Goal: Transaction & Acquisition: Obtain resource

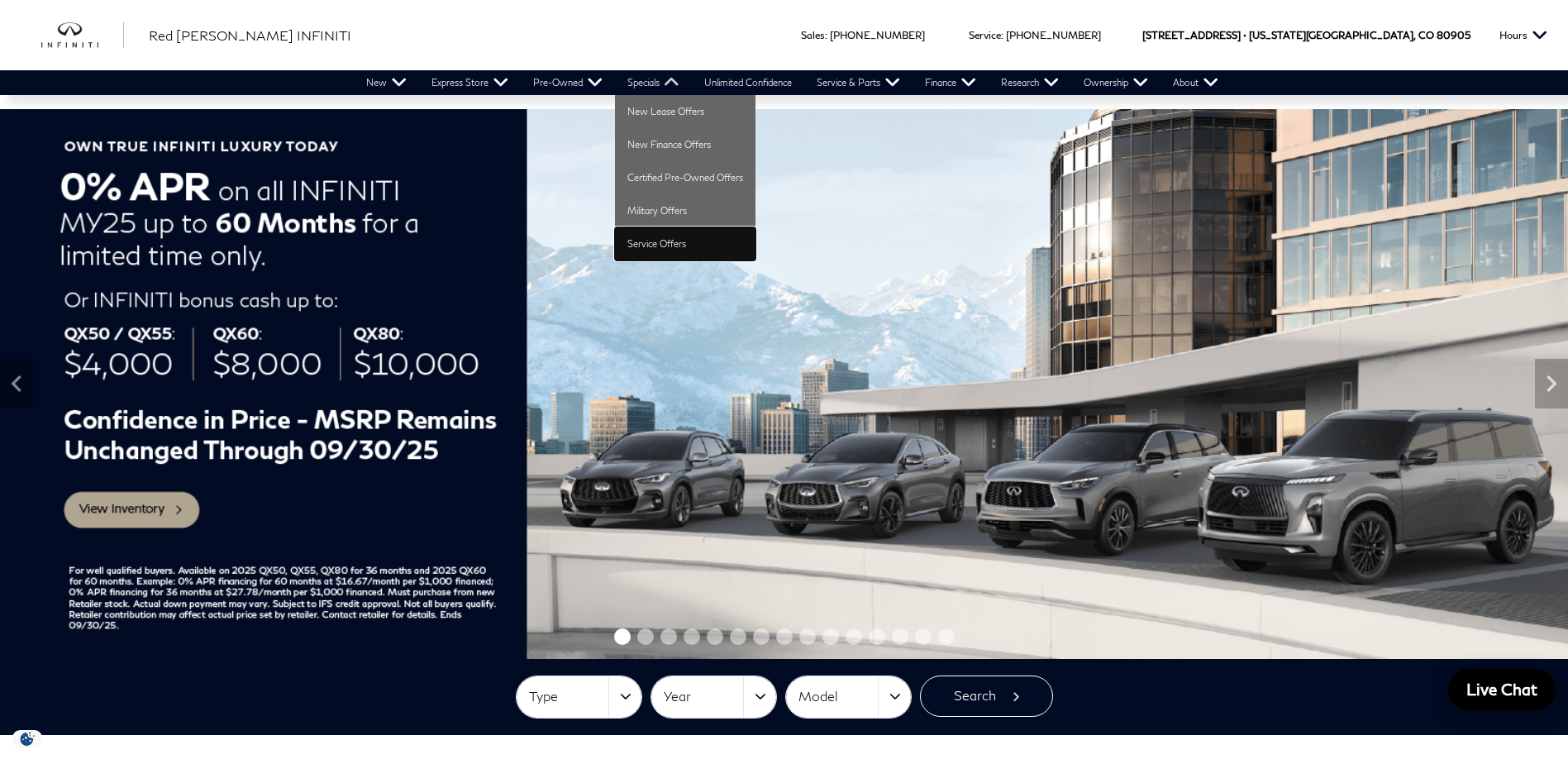
click at [640, 245] on link "Service Offers" at bounding box center [685, 244] width 141 height 33
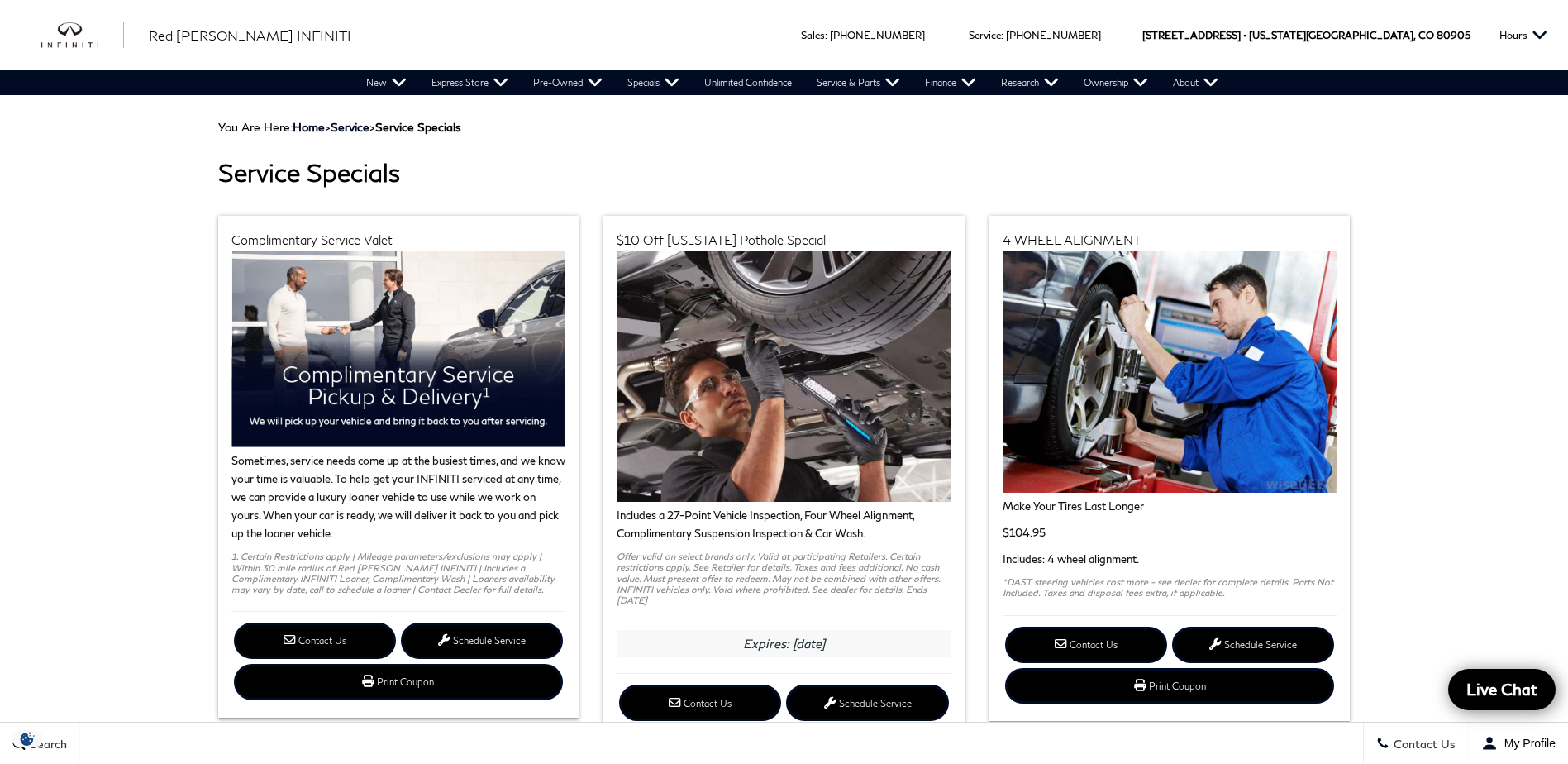
scroll to position [83, 0]
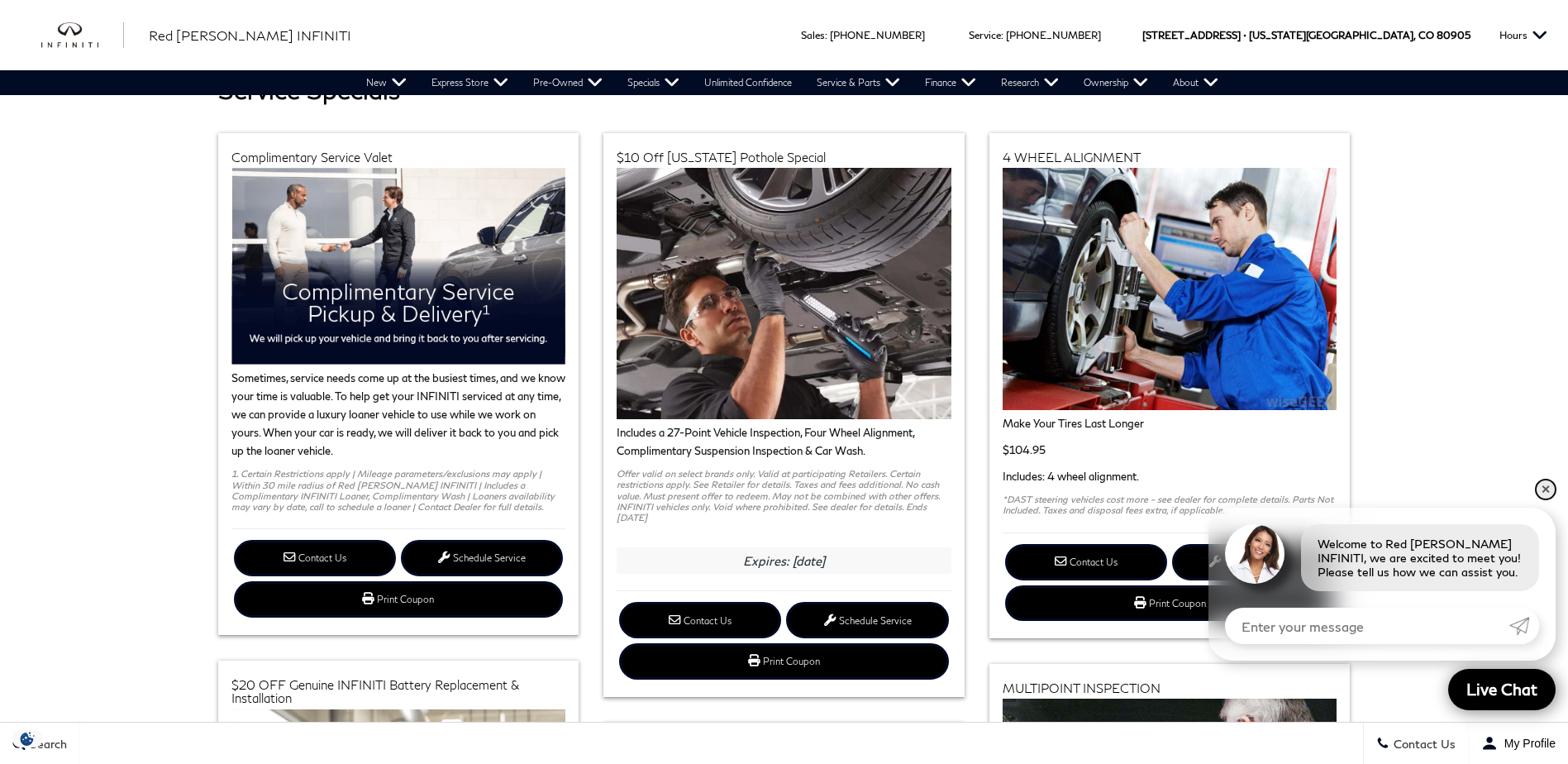
click at [1547, 490] on link "✕" at bounding box center [1546, 489] width 19 height 19
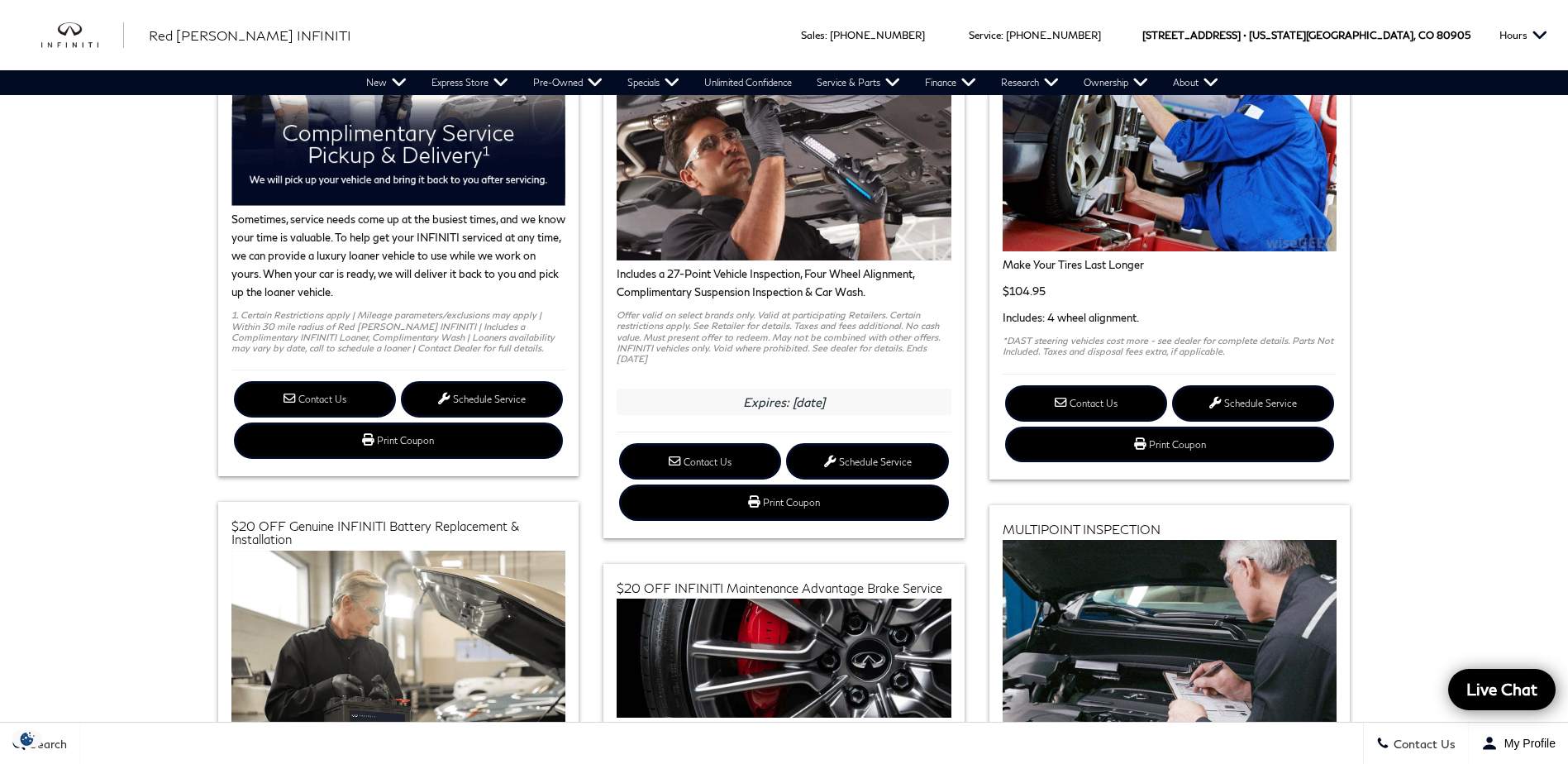
scroll to position [0, 0]
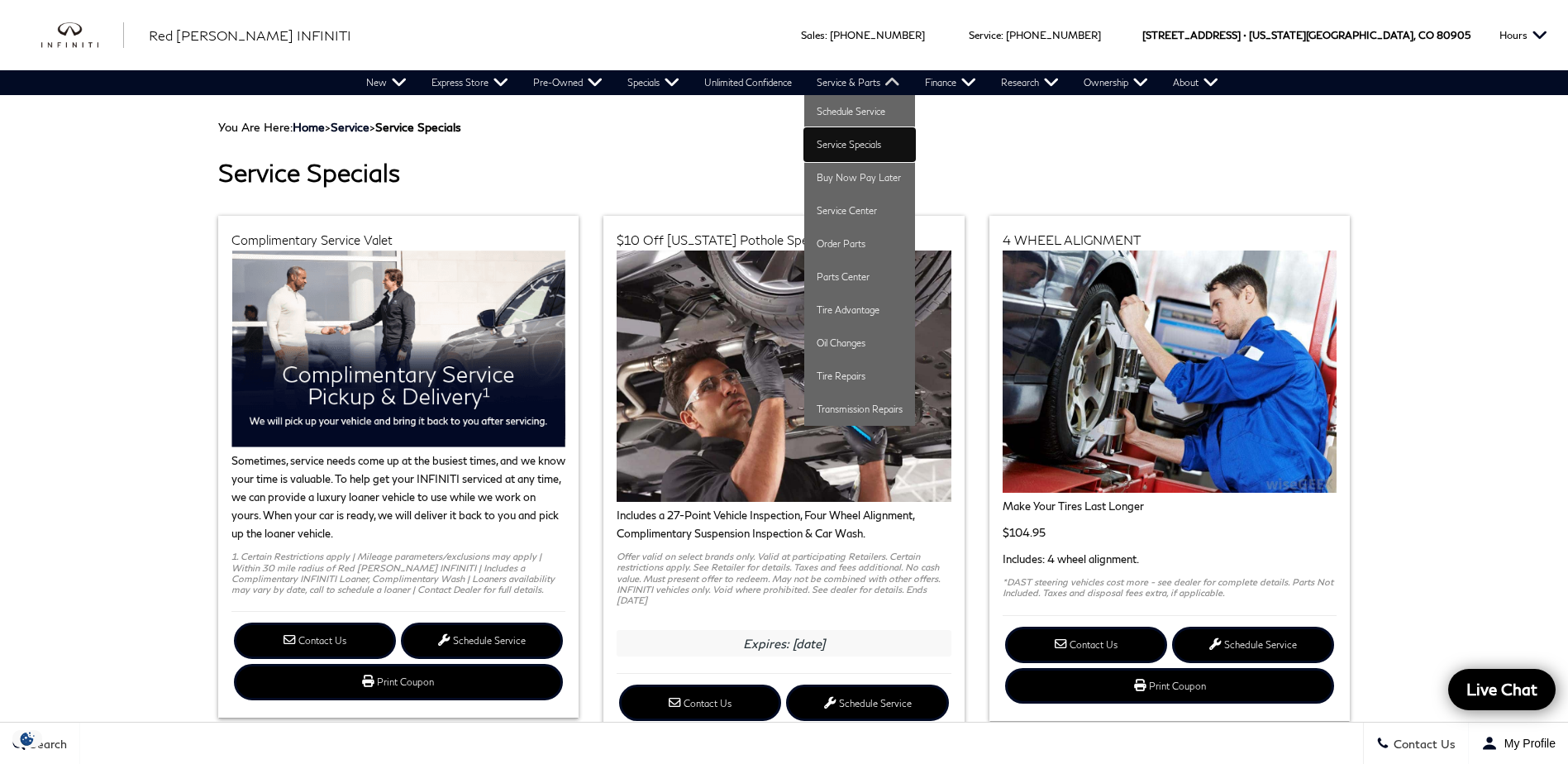
click at [863, 141] on link "Service Specials" at bounding box center [859, 145] width 111 height 33
